Goal: Information Seeking & Learning: Learn about a topic

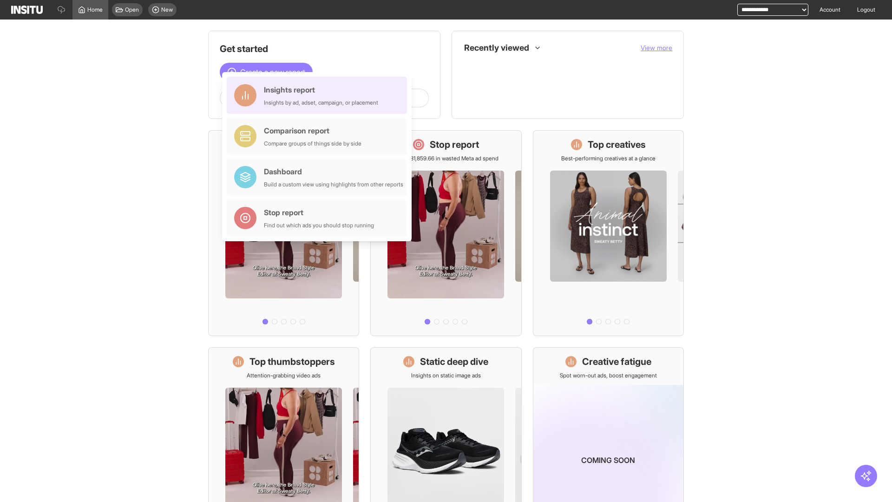
click at [319, 95] on div "Insights report Insights by ad, adset, campaign, or placement" at bounding box center [321, 95] width 114 height 22
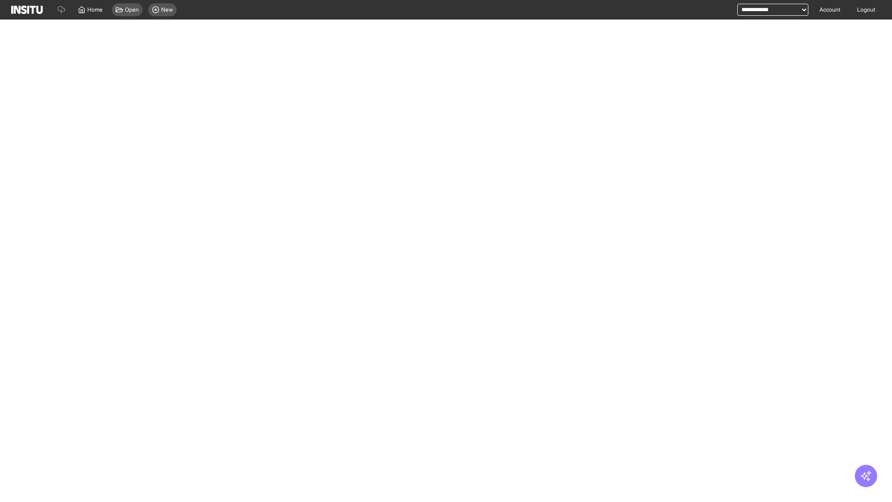
select select "**"
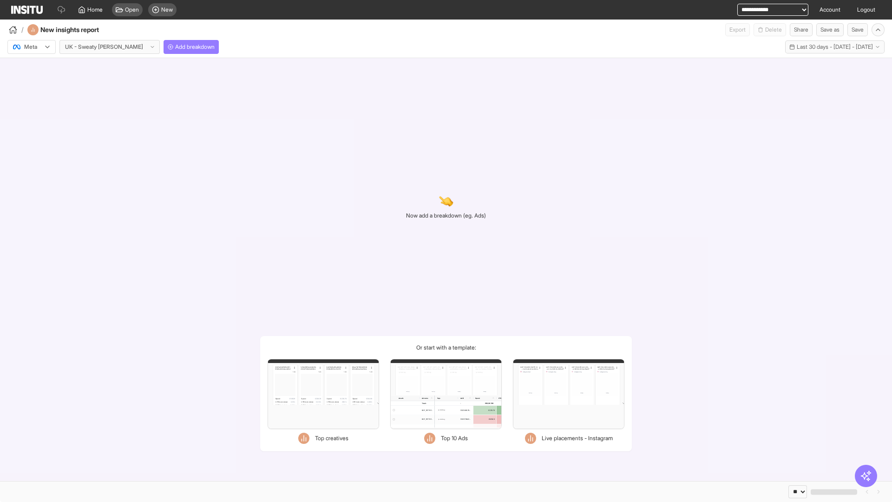
click at [32, 47] on div at bounding box center [25, 46] width 26 height 9
click at [33, 83] on span "TikTok" at bounding box center [33, 83] width 16 height 8
